Goal: Transaction & Acquisition: Purchase product/service

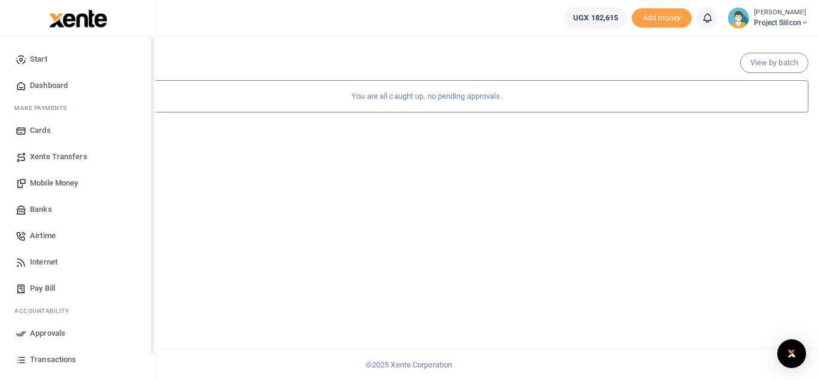
click at [49, 359] on span "Transactions" at bounding box center [53, 360] width 46 height 12
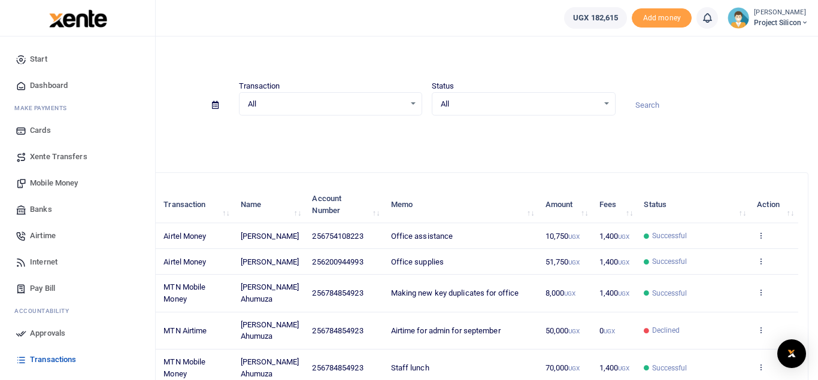
click at [53, 183] on span "Mobile Money" at bounding box center [54, 183] width 48 height 12
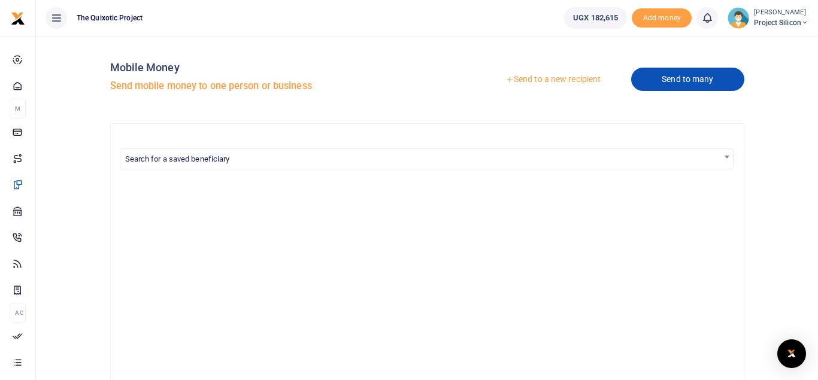
click at [681, 78] on link "Send to many" at bounding box center [687, 79] width 113 height 23
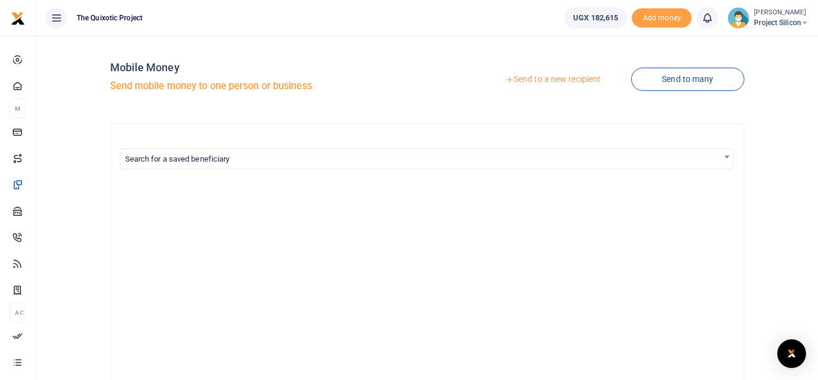
click at [547, 81] on link "Send to a new recipient" at bounding box center [553, 80] width 156 height 22
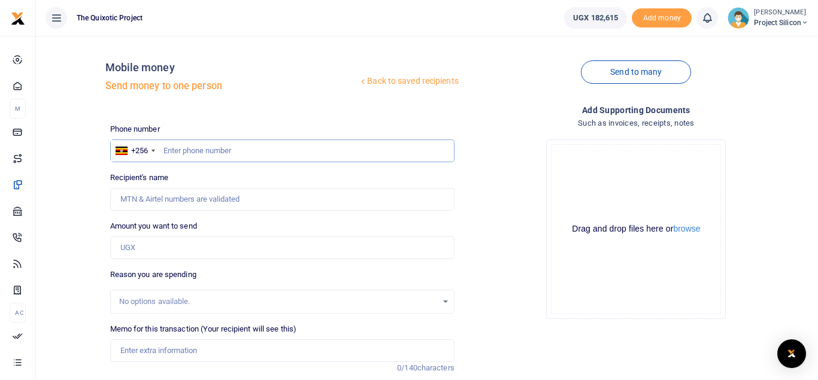
click at [219, 153] on input "text" at bounding box center [282, 151] width 344 height 23
paste input "[PHONE_NUMBER]"
click at [183, 147] on input "[PHONE_NUMBER]" at bounding box center [282, 151] width 344 height 23
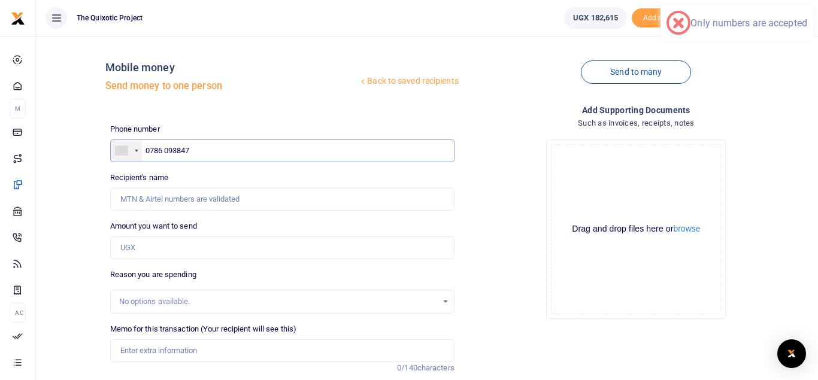
type input "0786 093847"
click at [126, 151] on div at bounding box center [122, 150] width 12 height 9
click at [144, 168] on span "[GEOGRAPHIC_DATA]" at bounding box center [169, 171] width 74 height 9
click at [293, 156] on input "0786 093847" at bounding box center [282, 151] width 344 height 23
click at [208, 149] on input "0786 093847" at bounding box center [282, 151] width 344 height 23
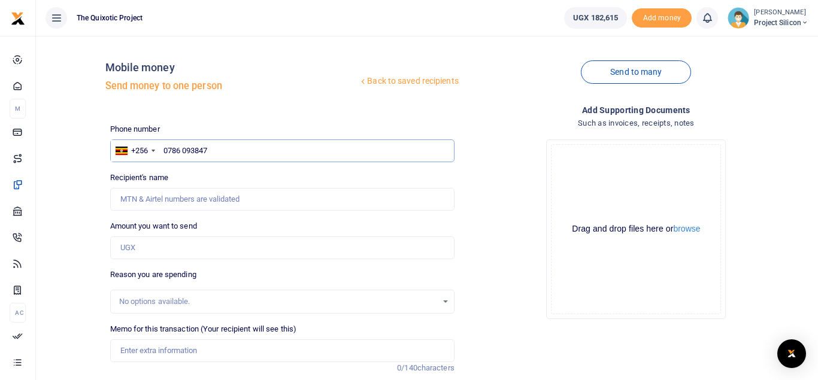
click at [208, 149] on input "0786 093847" at bounding box center [282, 151] width 344 height 23
click at [208, 295] on div "No options available." at bounding box center [282, 302] width 344 height 24
click at [190, 347] on input "Memo for this transaction (Your recipient will see this)" at bounding box center [282, 351] width 344 height 23
paste input "+256 786 093847"
click at [190, 347] on input "+256 786 093847" at bounding box center [282, 351] width 344 height 23
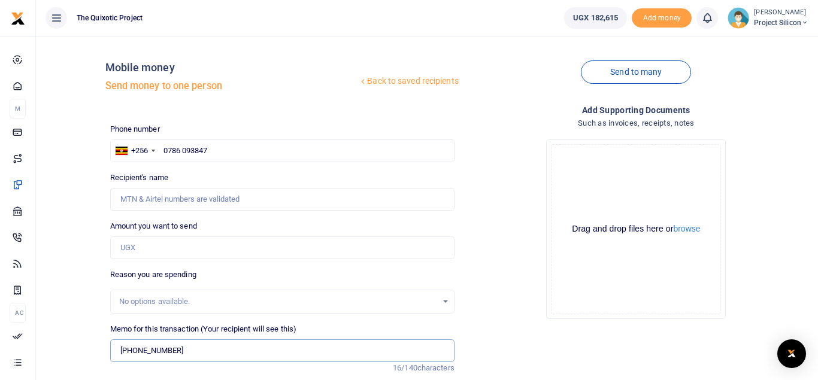
click at [141, 350] on input "+256 786 093847" at bounding box center [282, 351] width 344 height 23
click at [143, 352] on input "0786 093847" at bounding box center [282, 351] width 344 height 23
type input "0786093847"
drag, startPoint x: 185, startPoint y: 355, endPoint x: 113, endPoint y: 347, distance: 71.8
click at [113, 347] on input "0786093847" at bounding box center [282, 351] width 344 height 23
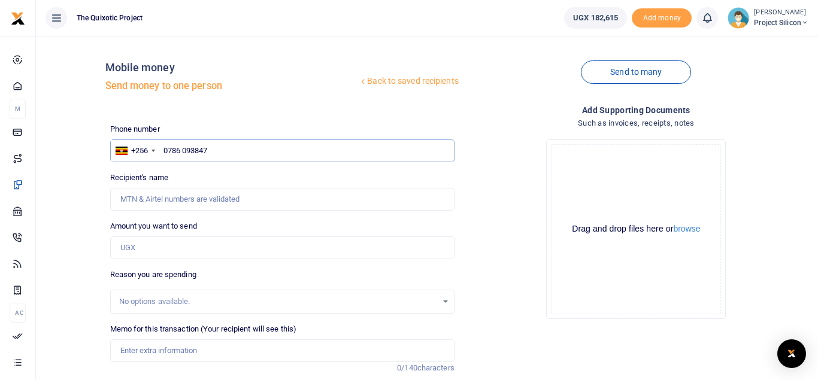
click at [216, 159] on input "0786 093847" at bounding box center [282, 151] width 344 height 23
type input "0"
paste input "0786093847"
type input "0786093847"
type input "Phina Philon Niwagaba"
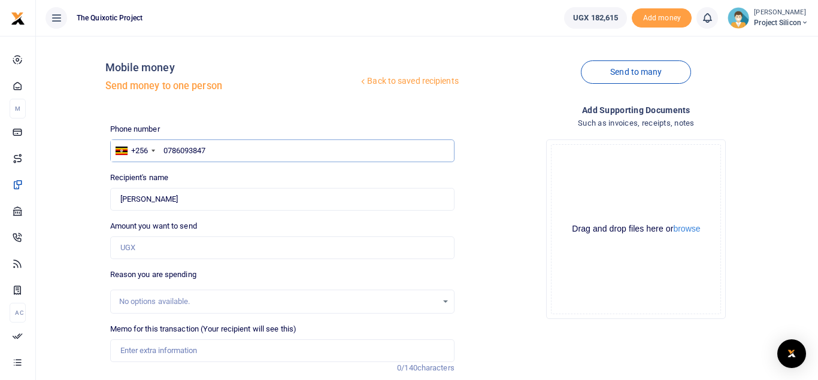
type input "0786093847"
click at [188, 250] on input "Amount you want to send" at bounding box center [282, 248] width 344 height 23
type input "33,000"
click at [443, 303] on div "No options available." at bounding box center [282, 301] width 343 height 13
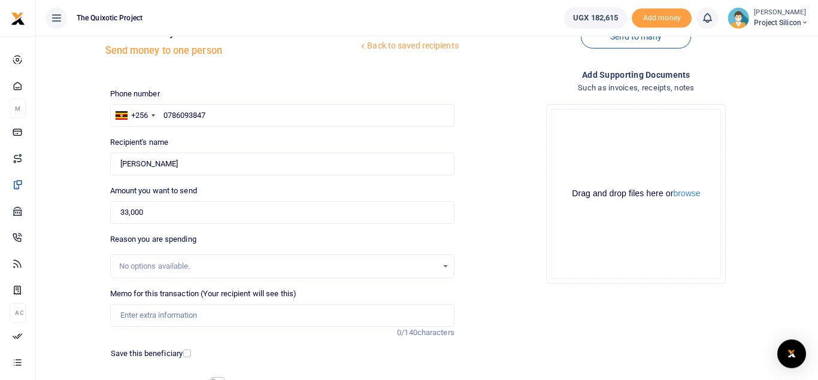
scroll to position [61, 0]
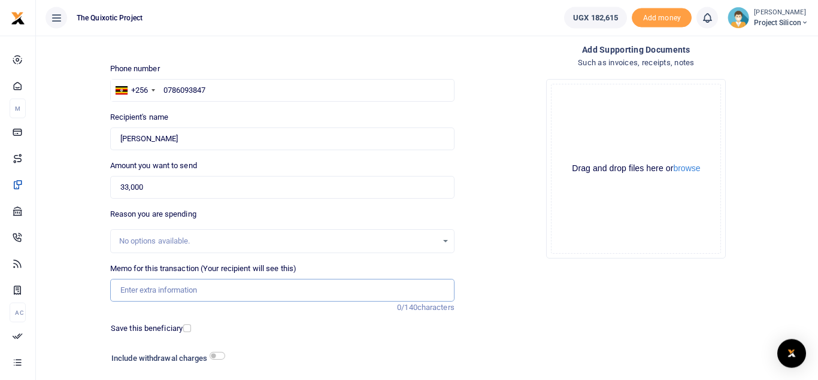
click at [289, 295] on input "Memo for this transaction (Your recipient will see this)" at bounding box center [282, 290] width 344 height 23
type input "Reimbursment-Jibu water"
click at [220, 353] on input "checkbox" at bounding box center [218, 356] width 16 height 8
checkbox input "true"
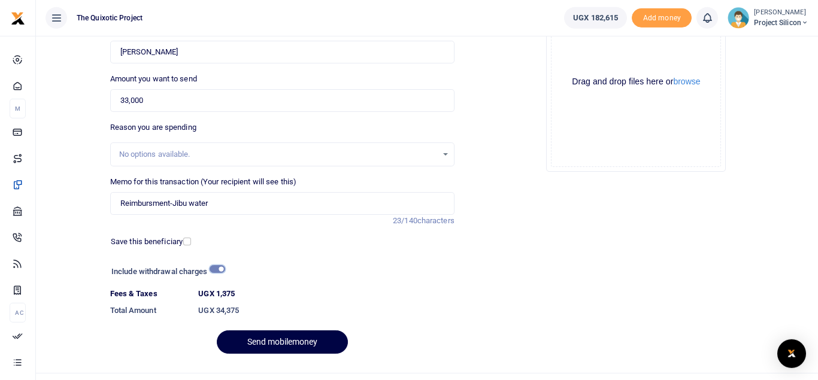
scroll to position [171, 0]
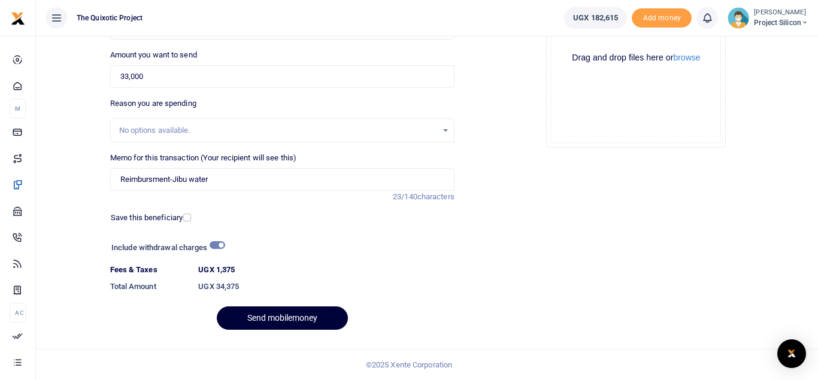
click at [295, 316] on button "Send mobilemoney" at bounding box center [282, 318] width 131 height 23
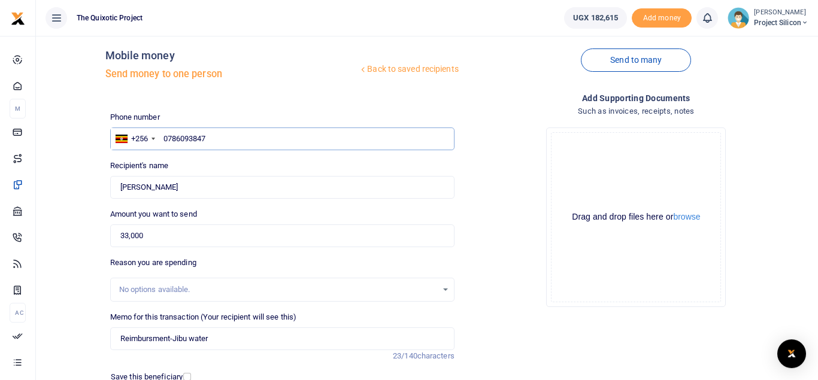
scroll to position [0, 0]
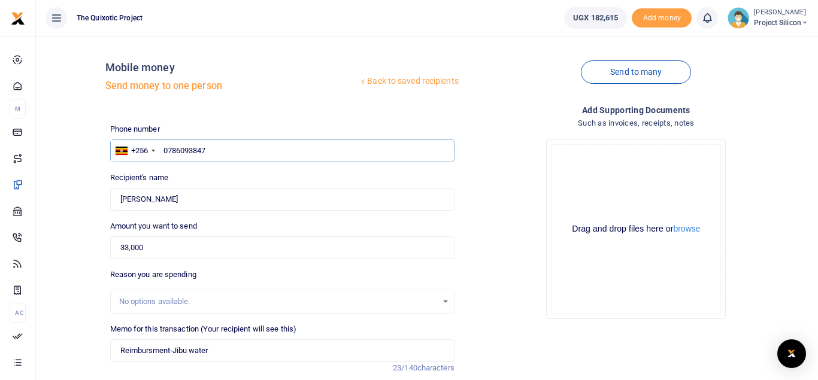
click at [168, 147] on input "0786093847" at bounding box center [282, 151] width 344 height 23
drag, startPoint x: 805, startPoint y: 160, endPoint x: 818, endPoint y: 170, distance: 16.2
click at [818, 170] on html "Start Dashboard M ake Payments Cards Xente Transfers Mobile Money Banks Airtime" at bounding box center [409, 276] width 818 height 552
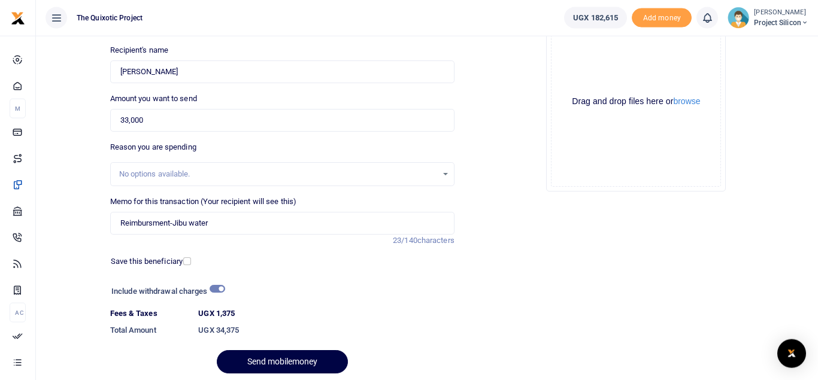
scroll to position [152, 0]
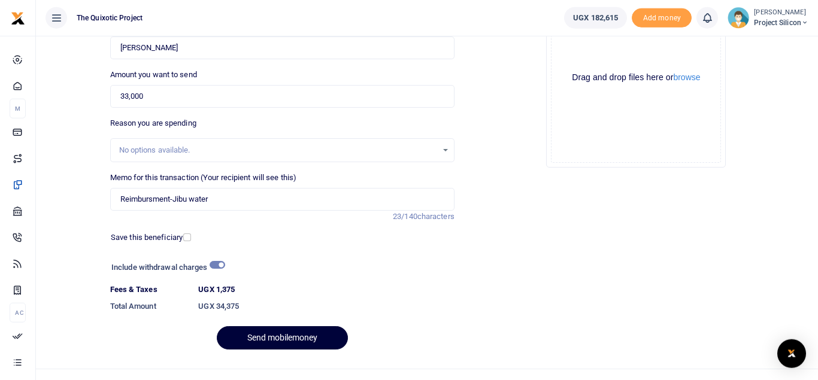
click at [260, 329] on button "Send mobilemoney" at bounding box center [282, 337] width 131 height 23
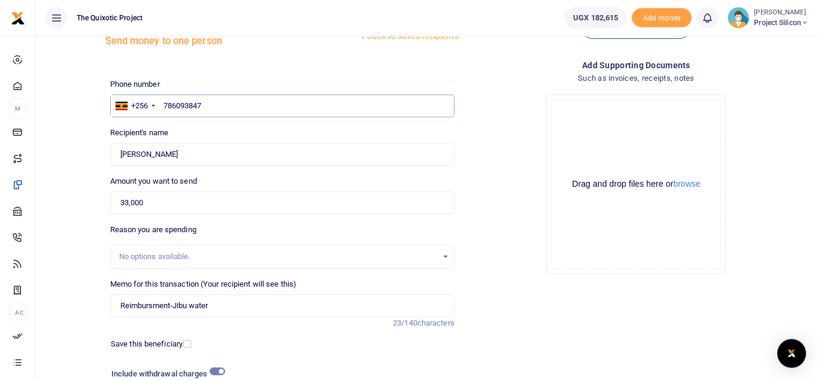
scroll to position [32, 0]
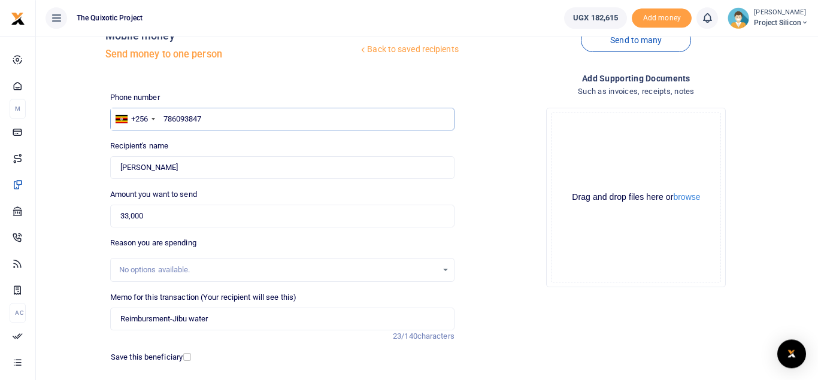
click at [213, 122] on input "786093847" at bounding box center [282, 119] width 344 height 23
click at [296, 120] on input "786093847" at bounding box center [282, 119] width 344 height 23
type input "7"
paste input "0786093847"
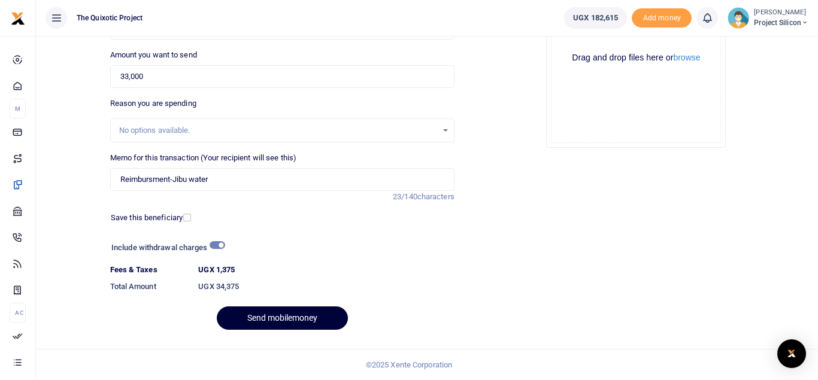
type input "0786093847"
click at [332, 315] on button "Send mobilemoney" at bounding box center [282, 318] width 131 height 23
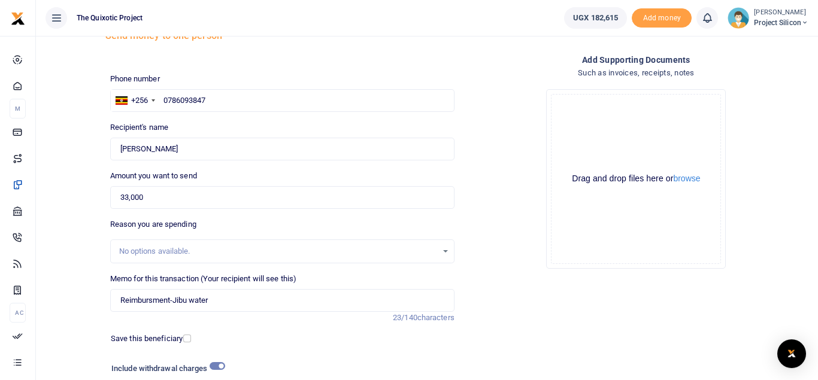
scroll to position [61, 0]
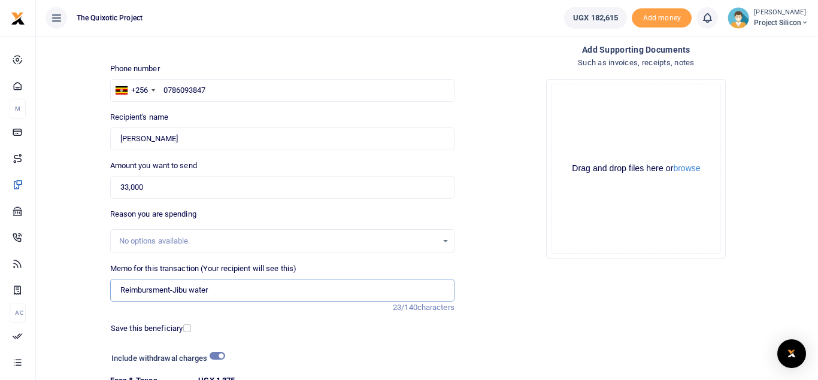
click at [174, 294] on input "Reimbursment-Jibu water" at bounding box center [282, 290] width 344 height 23
type input "Reimbursment for Jibu water"
click at [512, 147] on div "Drop your files here Drag and drop files here or browse Powered by Uppy" at bounding box center [636, 168] width 344 height 199
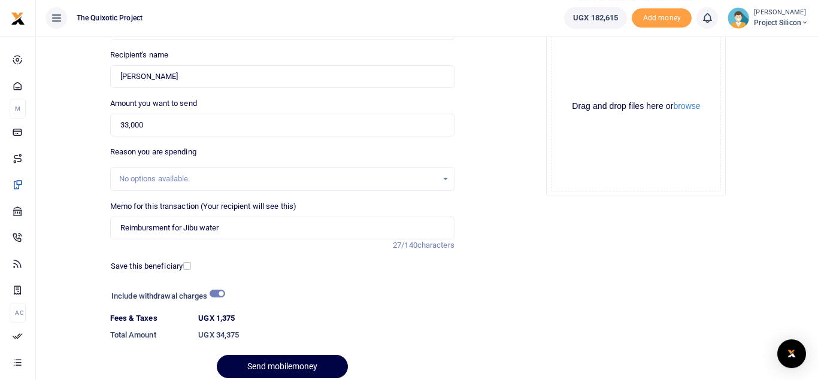
scroll to position [161, 0]
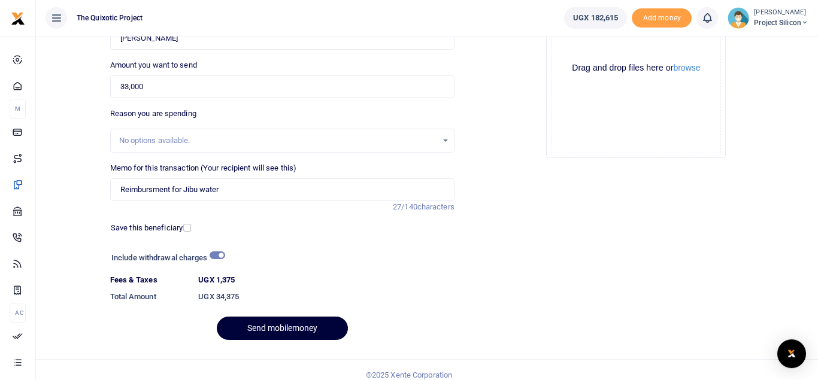
click at [274, 325] on button "Send mobilemoney" at bounding box center [282, 328] width 131 height 23
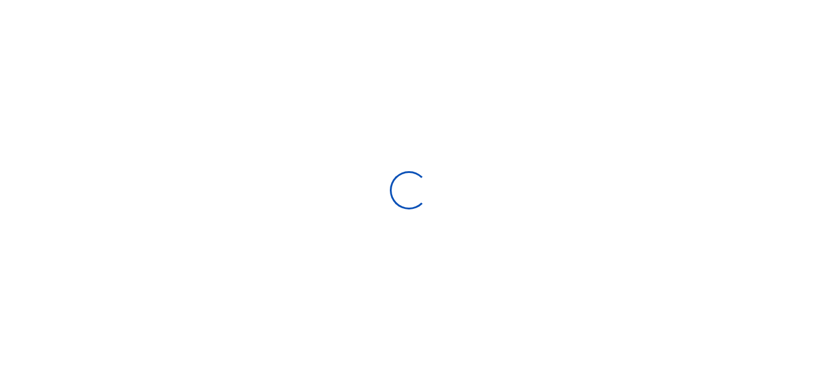
select select "Loading bundles"
select select
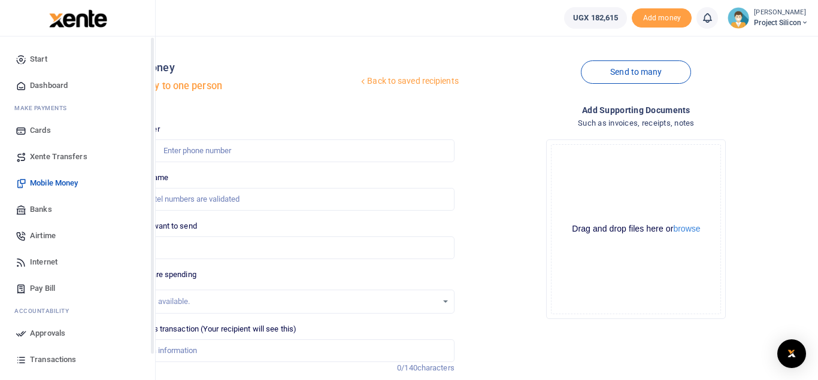
click at [35, 337] on span "Approvals" at bounding box center [47, 334] width 35 height 12
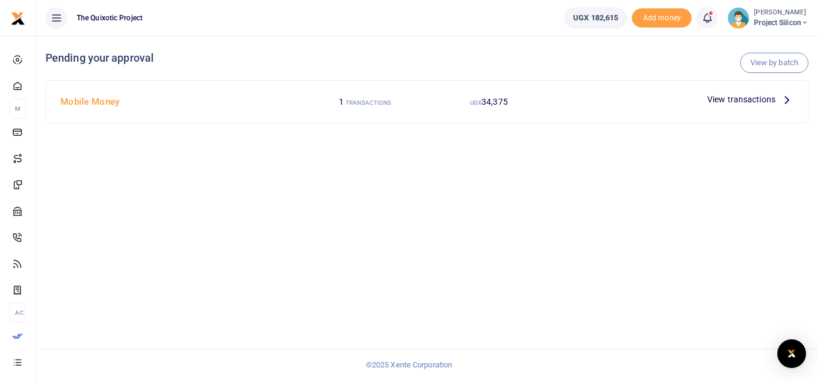
click at [736, 105] on span "View transactions" at bounding box center [742, 99] width 68 height 13
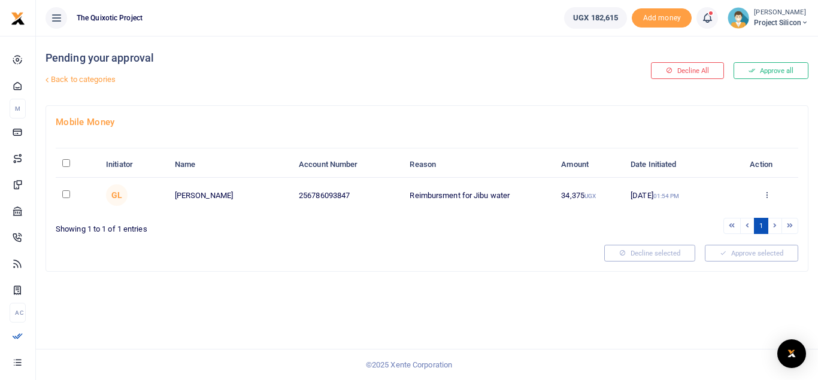
click at [69, 194] on input "checkbox" at bounding box center [66, 195] width 8 height 8
checkbox input "true"
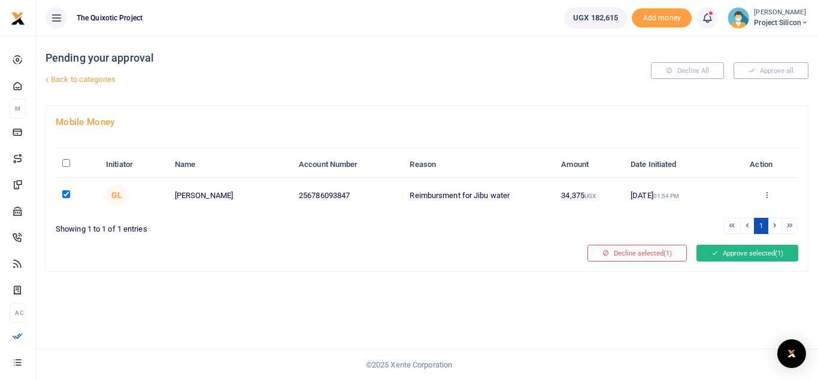
click at [737, 254] on button "Approve selected (1)" at bounding box center [748, 253] width 102 height 17
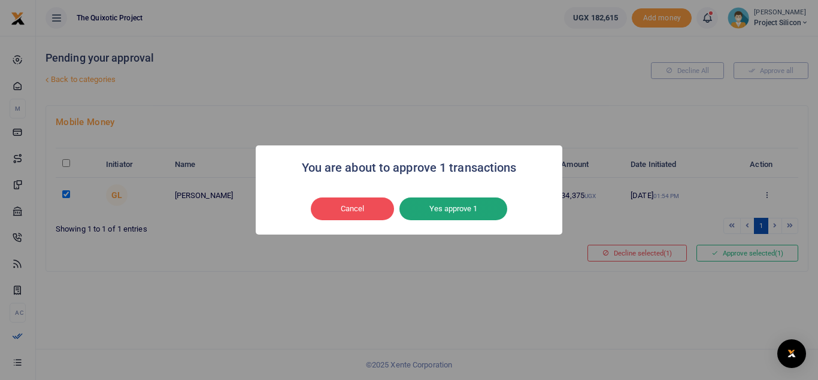
click at [437, 205] on button "Yes approve 1" at bounding box center [454, 209] width 108 height 23
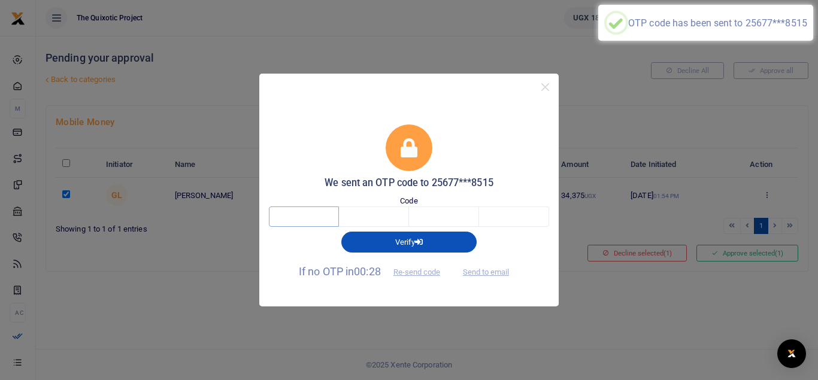
click at [309, 216] on input "text" at bounding box center [304, 217] width 70 height 20
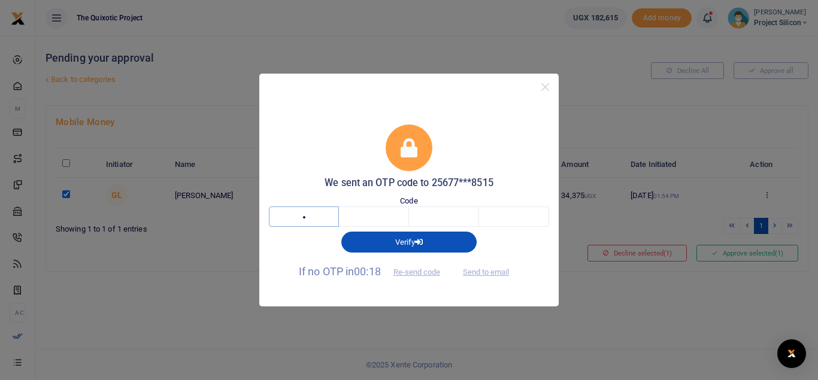
type input "5"
type input "8"
type input "0"
type input "5"
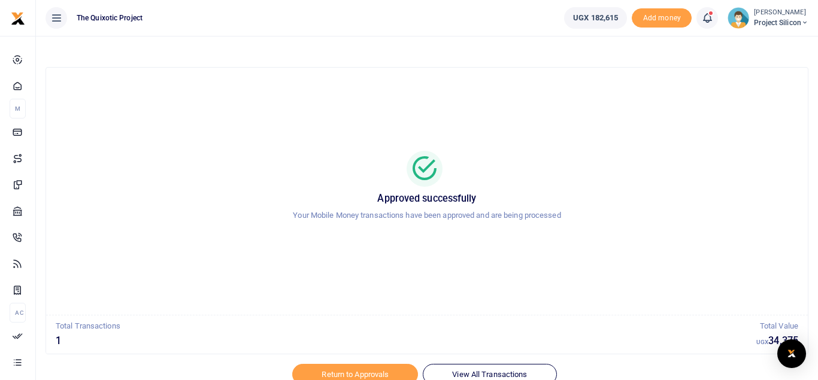
click at [381, 373] on div at bounding box center [409, 373] width 210 height 14
click at [463, 374] on div at bounding box center [409, 373] width 210 height 14
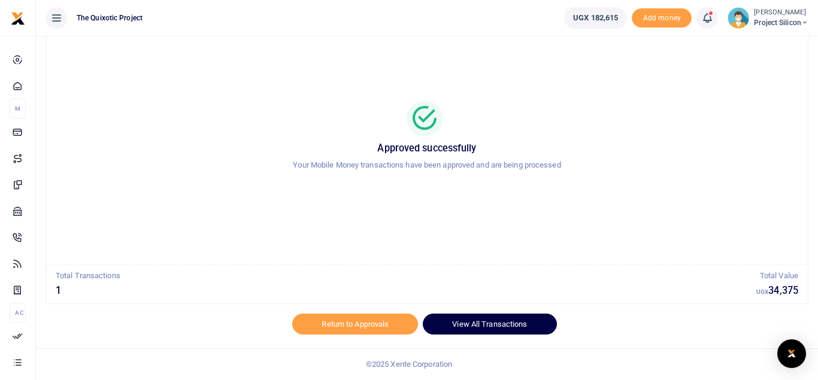
click at [509, 319] on link "View All Transactions" at bounding box center [490, 324] width 134 height 20
